Goal: Transaction & Acquisition: Download file/media

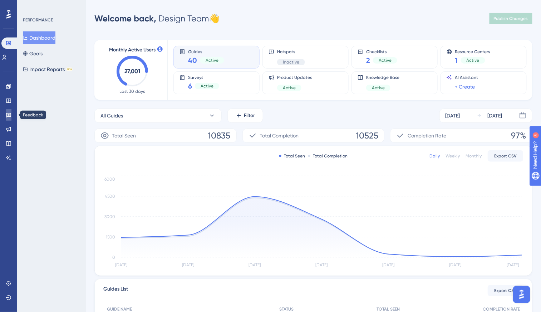
click at [9, 119] on link at bounding box center [9, 114] width 6 height 11
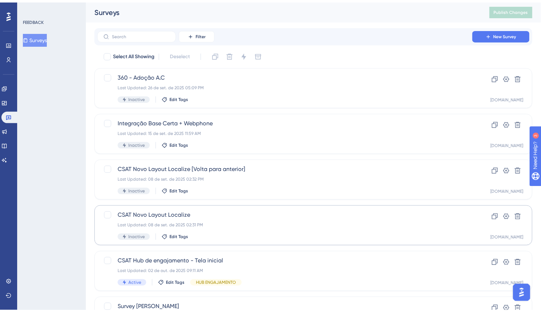
scroll to position [242, 0]
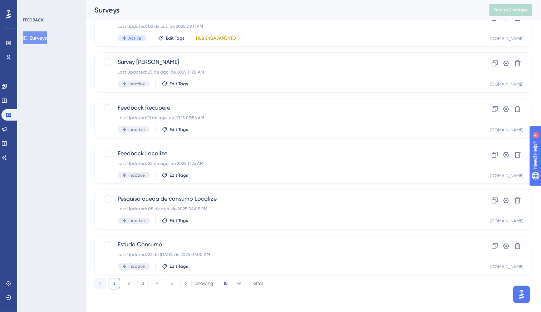
click at [178, 282] on div "1 2 3 4 5 Showing 10 of 48" at bounding box center [178, 283] width 168 height 11
click at [176, 282] on button "5" at bounding box center [171, 283] width 11 height 11
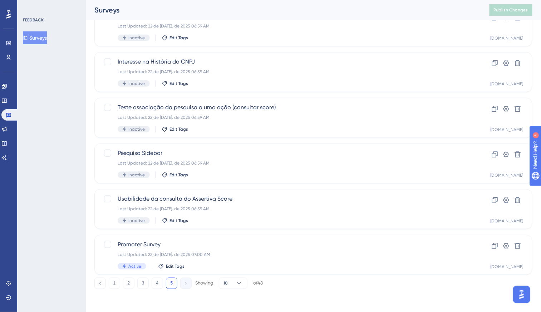
scroll to position [150, 0]
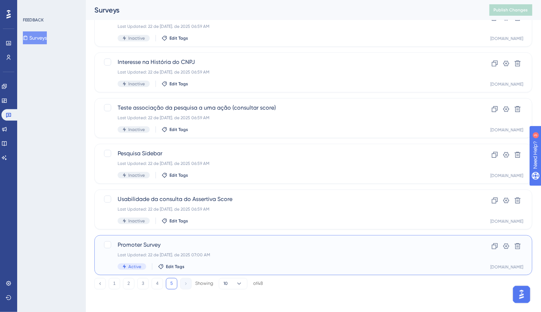
click at [209, 260] on div "Promoter Survey Last Updated: 22 de [DATE]. de 2025 07:00 AM Active Edit Tags" at bounding box center [285, 255] width 334 height 29
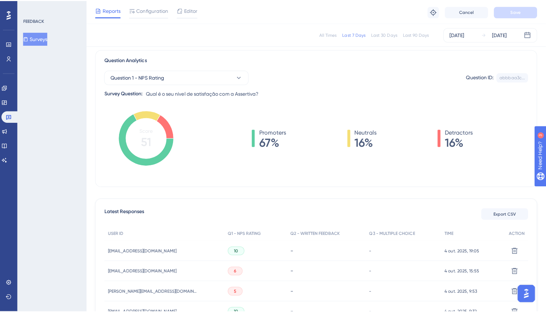
scroll to position [52, 0]
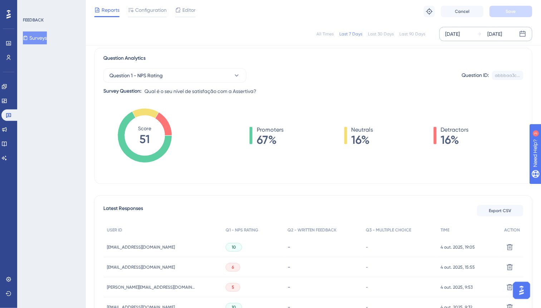
click at [455, 36] on div "[DATE]" at bounding box center [452, 34] width 15 height 9
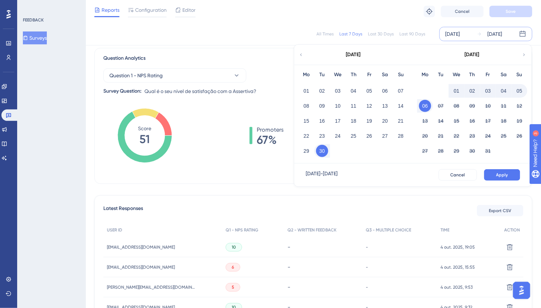
click at [302, 54] on icon at bounding box center [300, 54] width 5 height 6
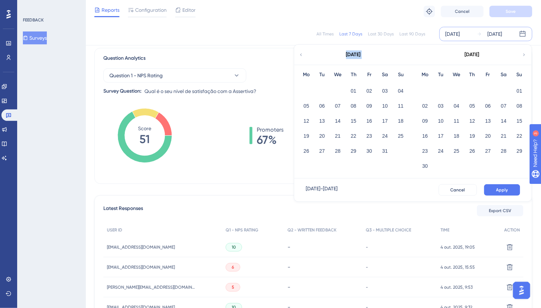
click at [302, 54] on icon at bounding box center [300, 54] width 5 height 6
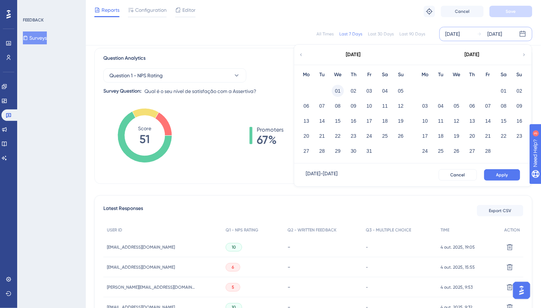
click at [341, 93] on button "01" at bounding box center [338, 91] width 12 height 12
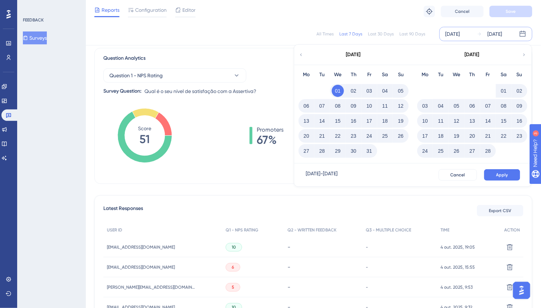
click at [512, 182] on div "[DATE] - [DATE] Cancel Apply" at bounding box center [412, 174] width 237 height 23
click at [509, 178] on button "Apply" at bounding box center [502, 174] width 36 height 11
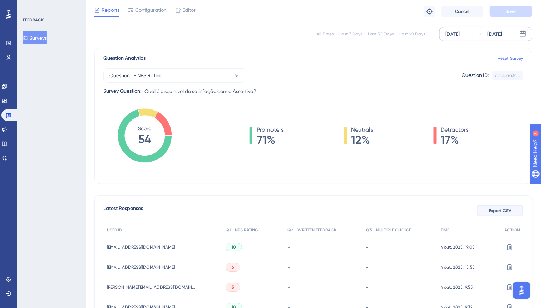
click at [495, 209] on span "Export CSV" at bounding box center [500, 211] width 23 height 6
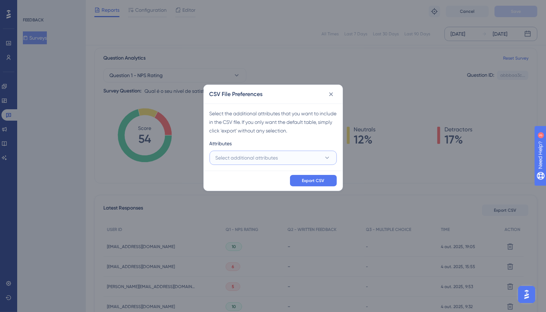
click at [287, 159] on button "Select additional attributes" at bounding box center [272, 158] width 127 height 14
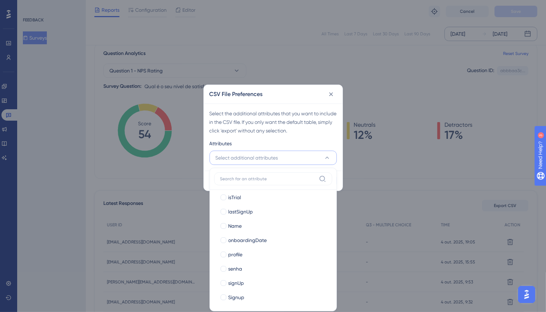
scroll to position [249, 0]
click at [283, 208] on div "Name" at bounding box center [277, 210] width 98 height 9
checkbox input "true"
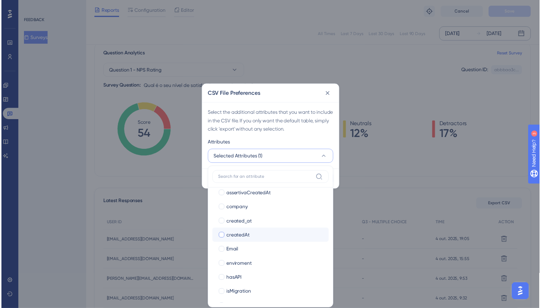
scroll to position [120, 0]
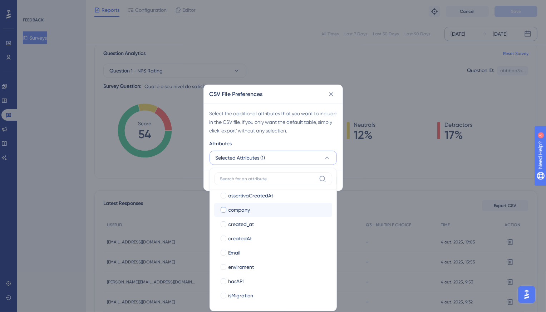
click at [252, 214] on div "company" at bounding box center [277, 210] width 98 height 9
checkbox input "true"
click at [253, 144] on div "Attributes" at bounding box center [272, 144] width 127 height 11
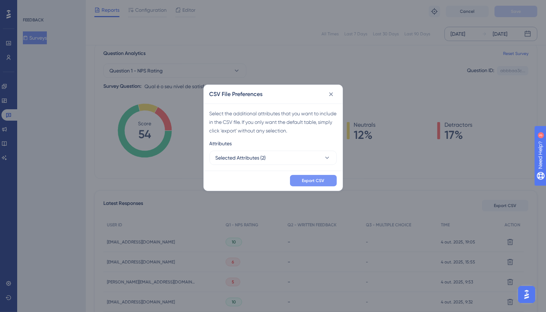
click at [297, 177] on button "Export CSV" at bounding box center [313, 180] width 47 height 11
